Goal: Navigation & Orientation: Find specific page/section

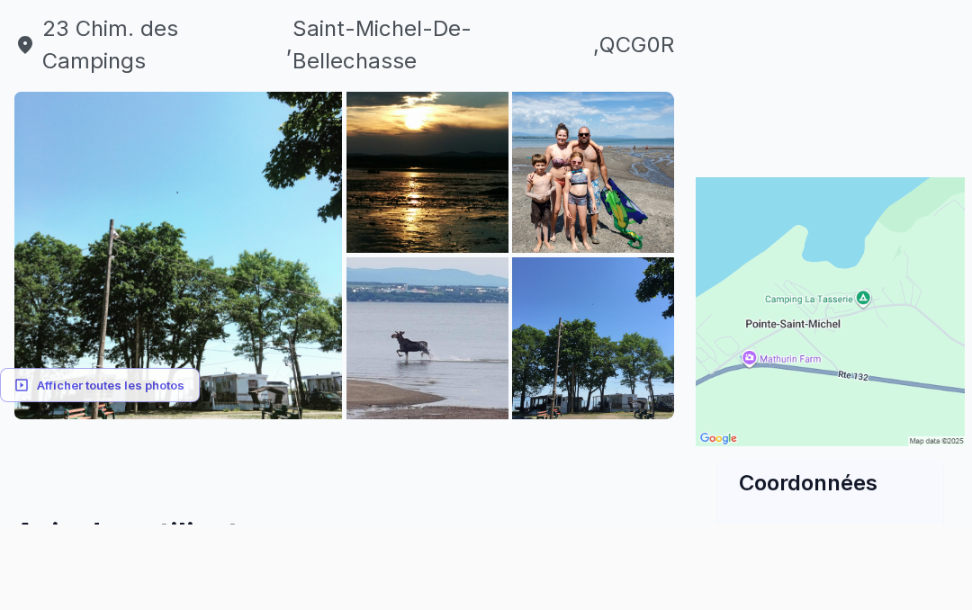
click at [136, 379] on font "Afficher toutes les photos" at bounding box center [111, 386] width 148 height 14
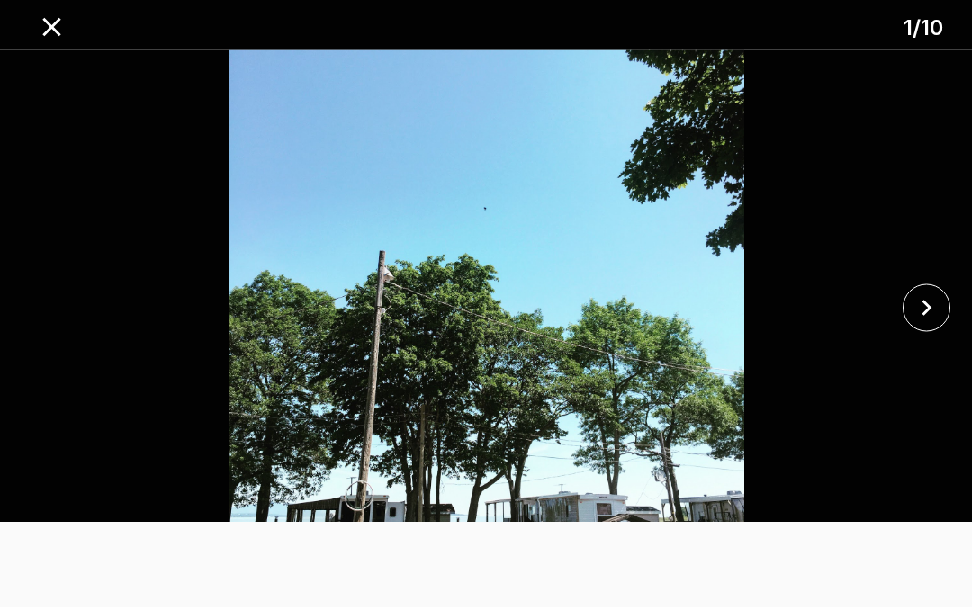
scroll to position [1725, 0]
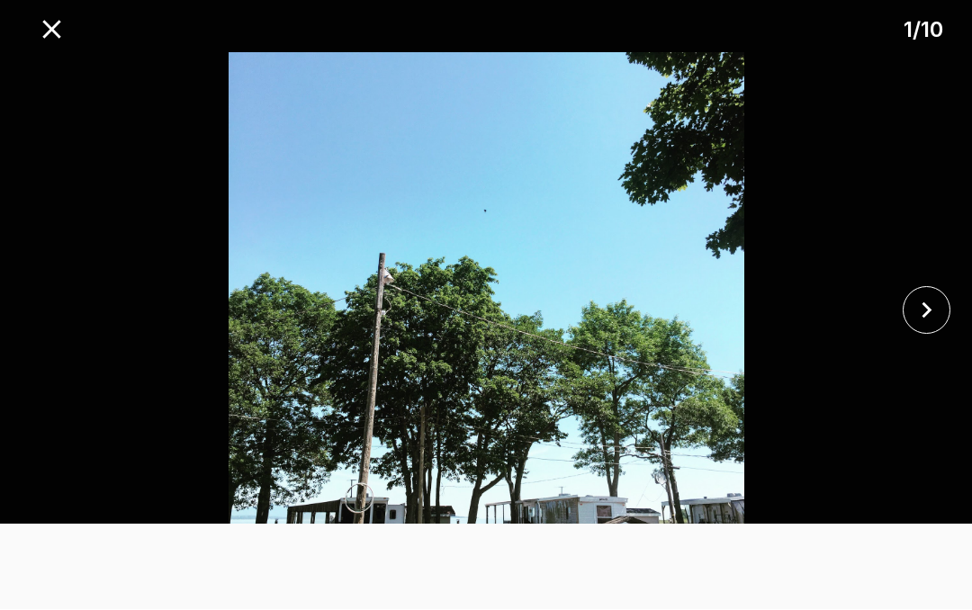
click at [919, 606] on div at bounding box center [486, 565] width 972 height 81
click at [934, 327] on icon "close" at bounding box center [927, 311] width 32 height 32
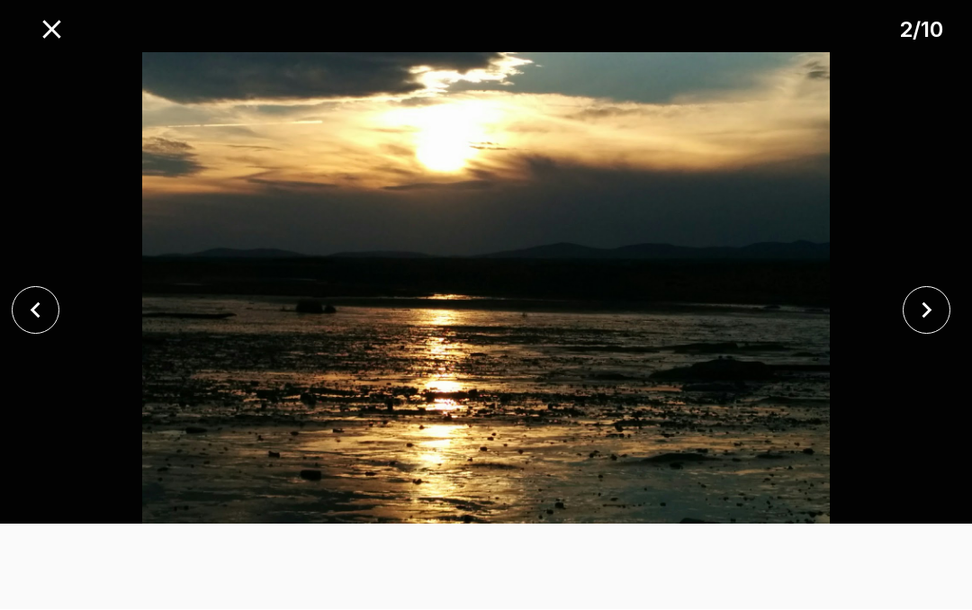
click at [924, 320] on icon "fermer" at bounding box center [927, 311] width 10 height 16
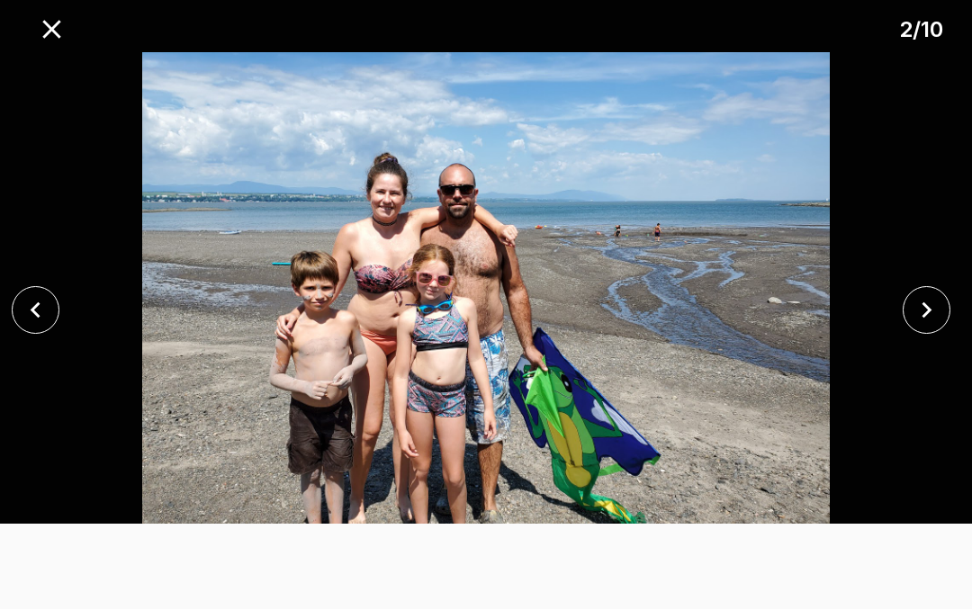
click at [934, 327] on icon "fermer" at bounding box center [927, 311] width 32 height 32
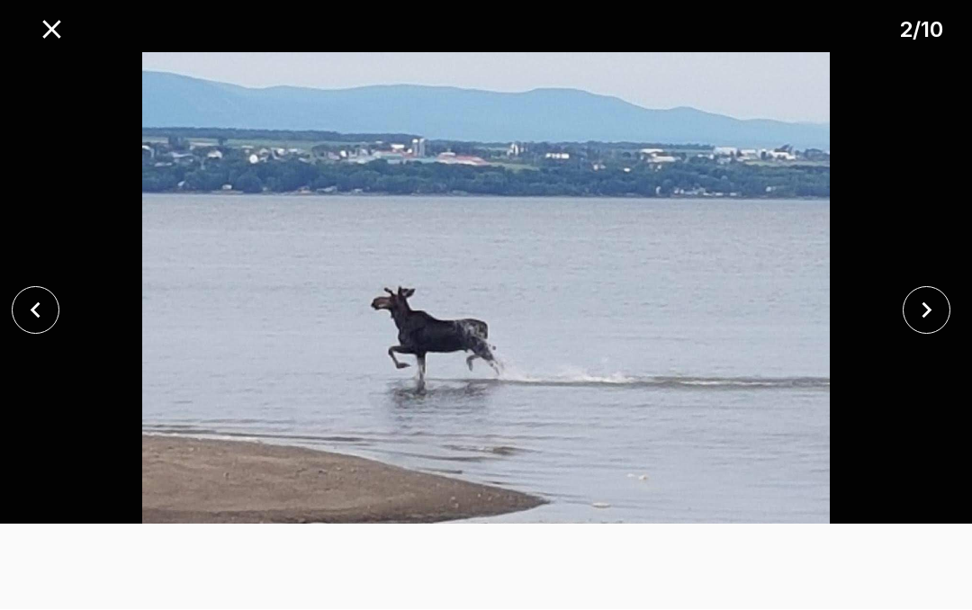
click at [937, 327] on icon "fermer" at bounding box center [927, 311] width 32 height 32
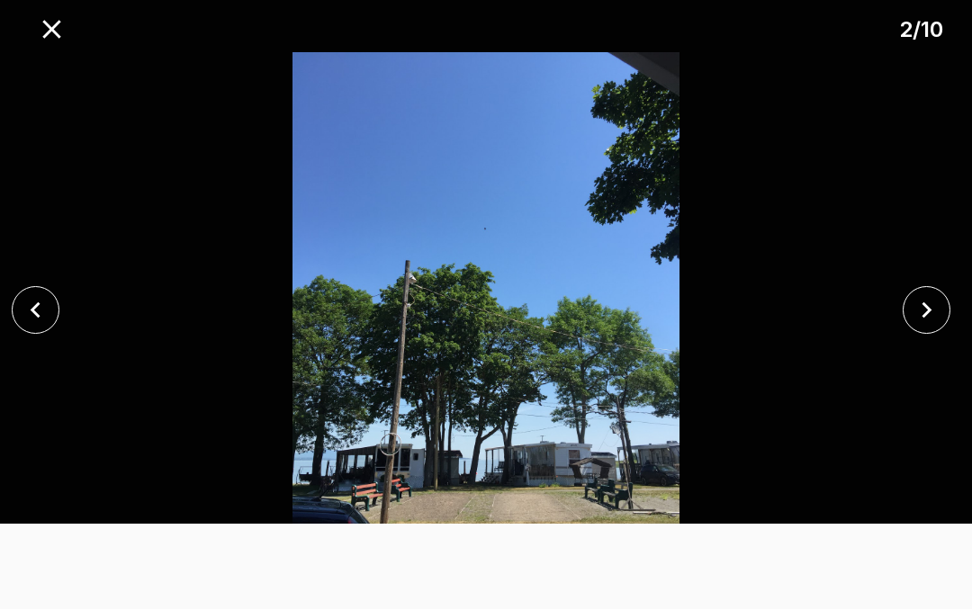
click at [931, 327] on icon "fermer" at bounding box center [927, 311] width 32 height 32
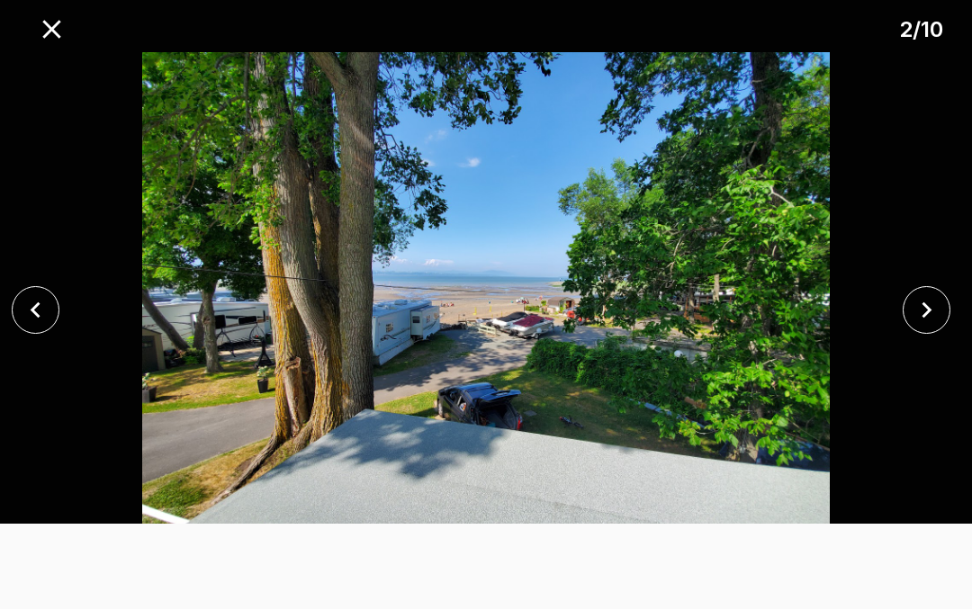
click at [938, 327] on icon "fermer" at bounding box center [927, 311] width 32 height 32
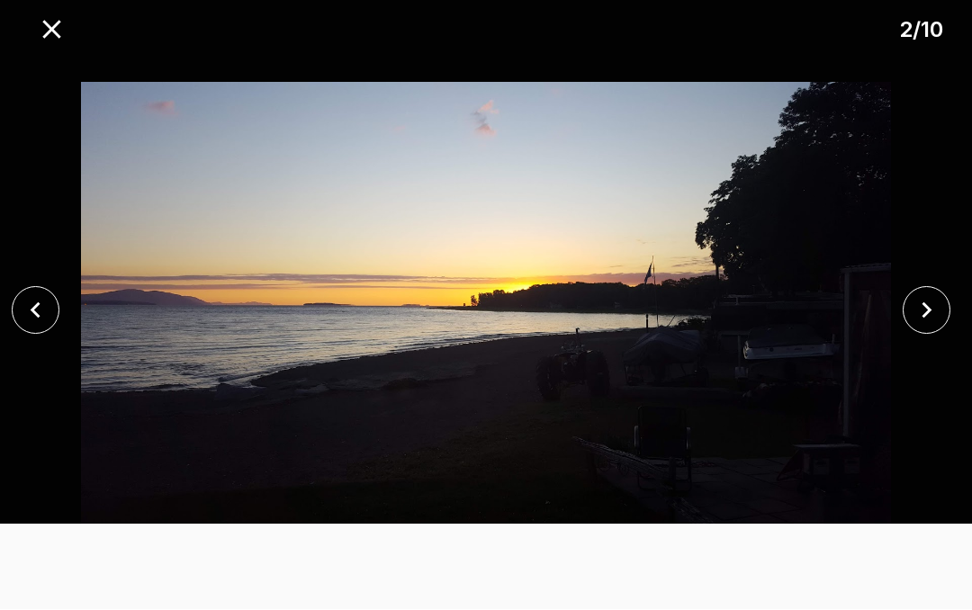
click at [935, 327] on icon "fermer" at bounding box center [927, 311] width 32 height 32
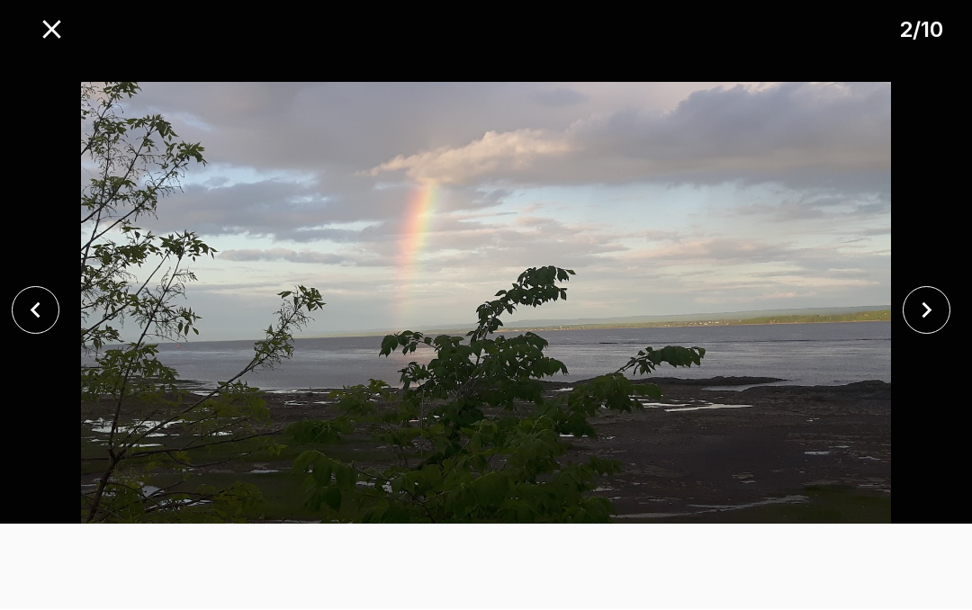
click at [938, 327] on icon "fermer" at bounding box center [927, 311] width 32 height 32
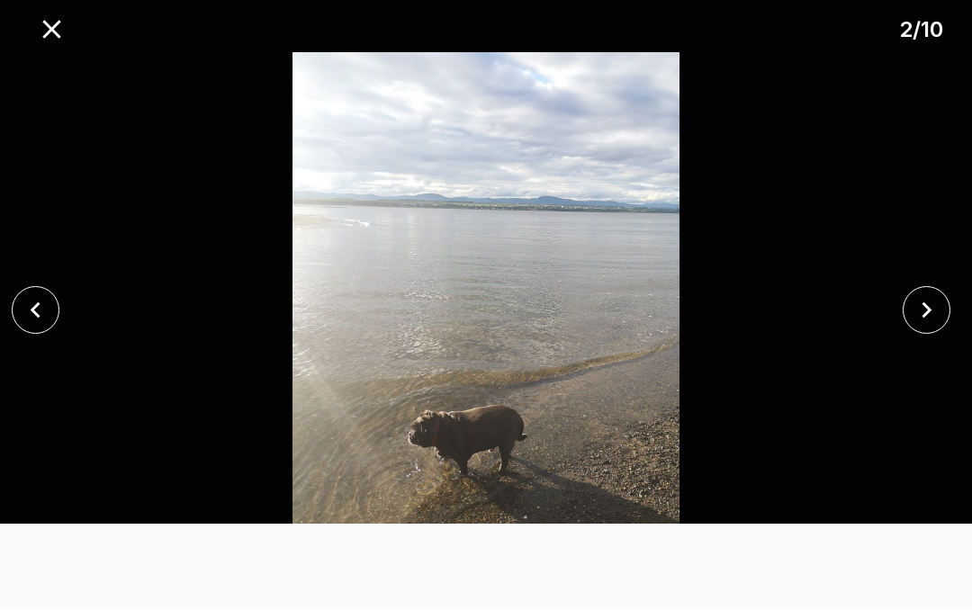
click at [939, 327] on icon "fermer" at bounding box center [927, 311] width 32 height 32
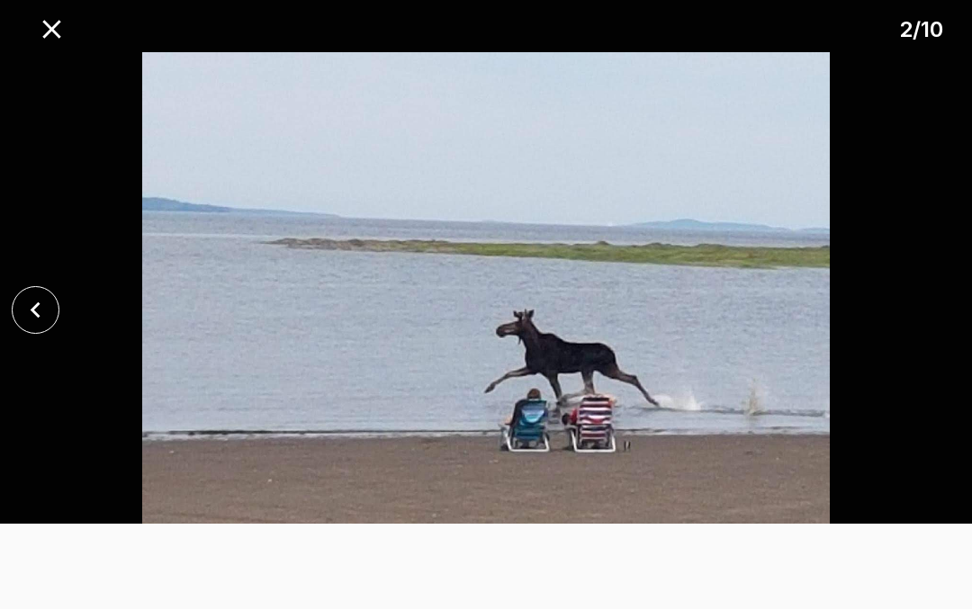
click at [939, 338] on div at bounding box center [486, 311] width 972 height 516
click at [942, 332] on div at bounding box center [486, 311] width 972 height 516
click at [26, 327] on icon "fermer" at bounding box center [36, 311] width 32 height 32
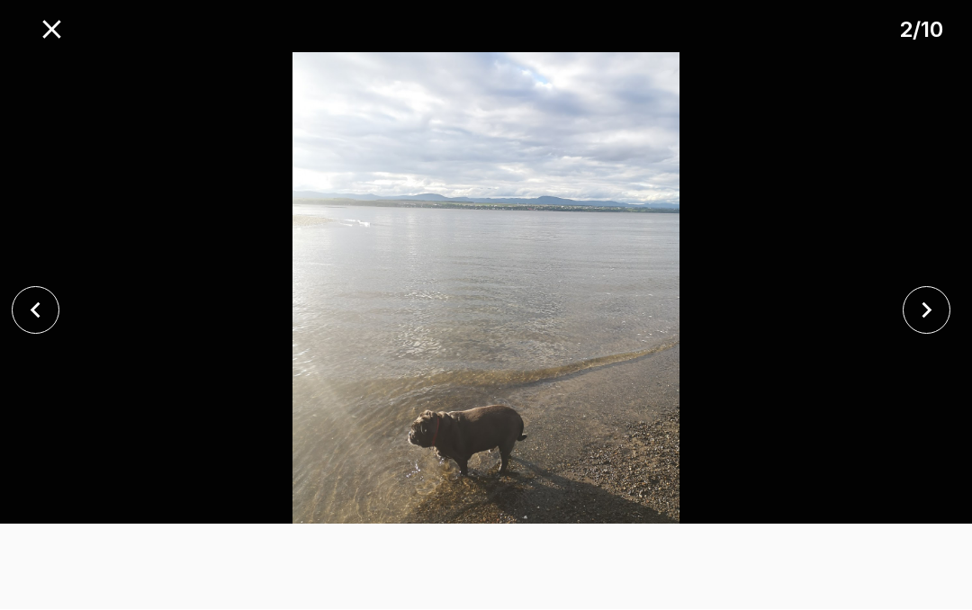
click at [64, 23] on icon "fermer" at bounding box center [52, 30] width 32 height 32
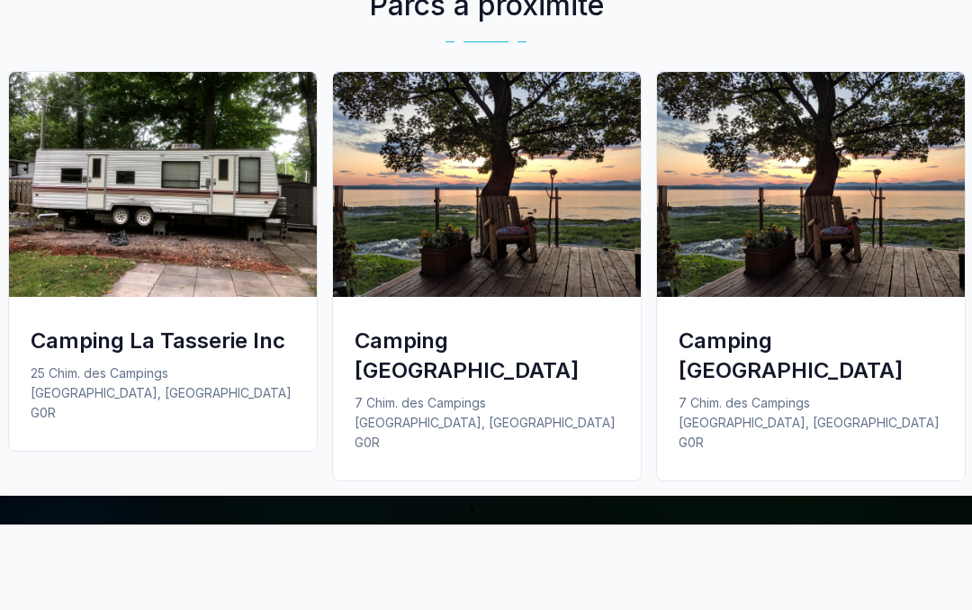
scroll to position [1310, 0]
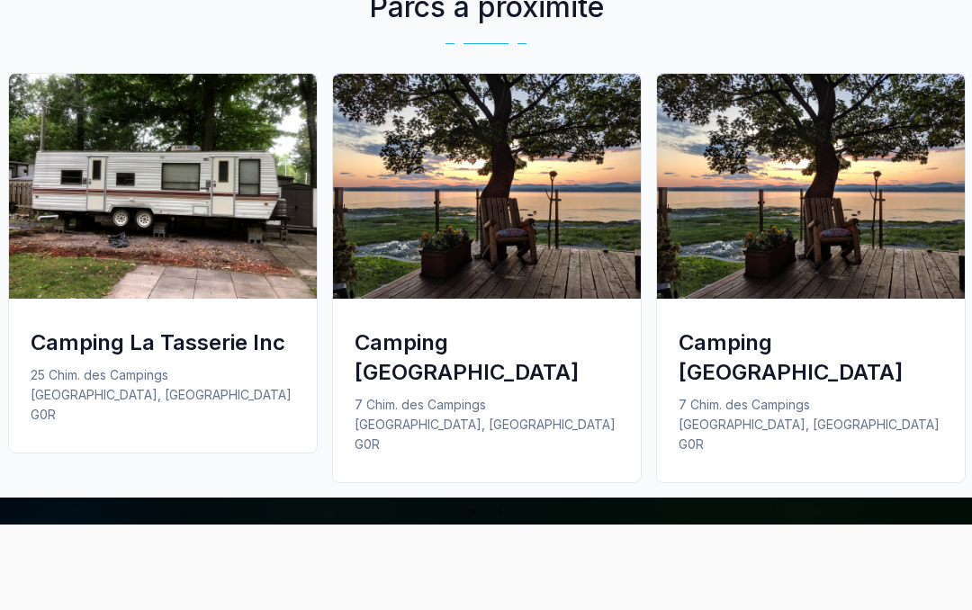
click at [574, 330] on font "Camping [GEOGRAPHIC_DATA]" at bounding box center [467, 358] width 224 height 56
